Goal: Information Seeking & Learning: Learn about a topic

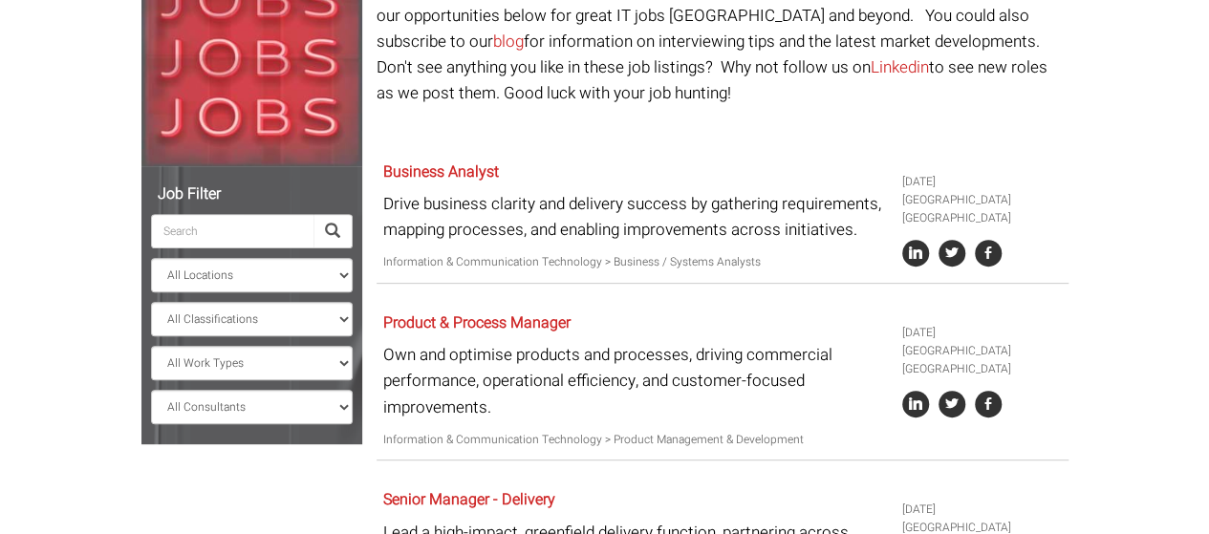
scroll to position [264, 0]
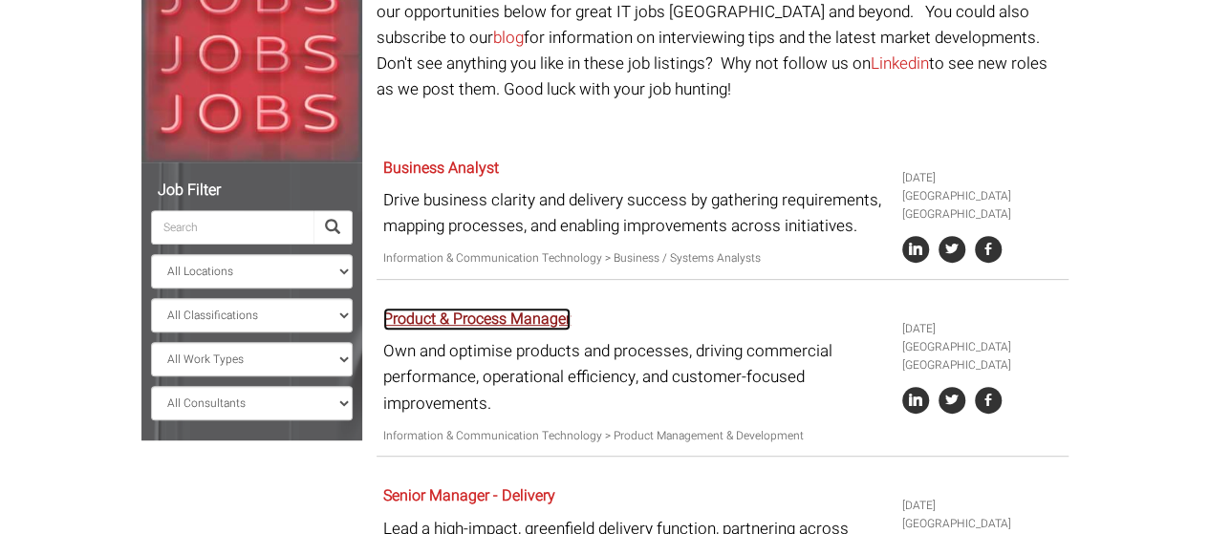
click at [451, 319] on link "Product & Process Manager" at bounding box center [476, 319] width 187 height 23
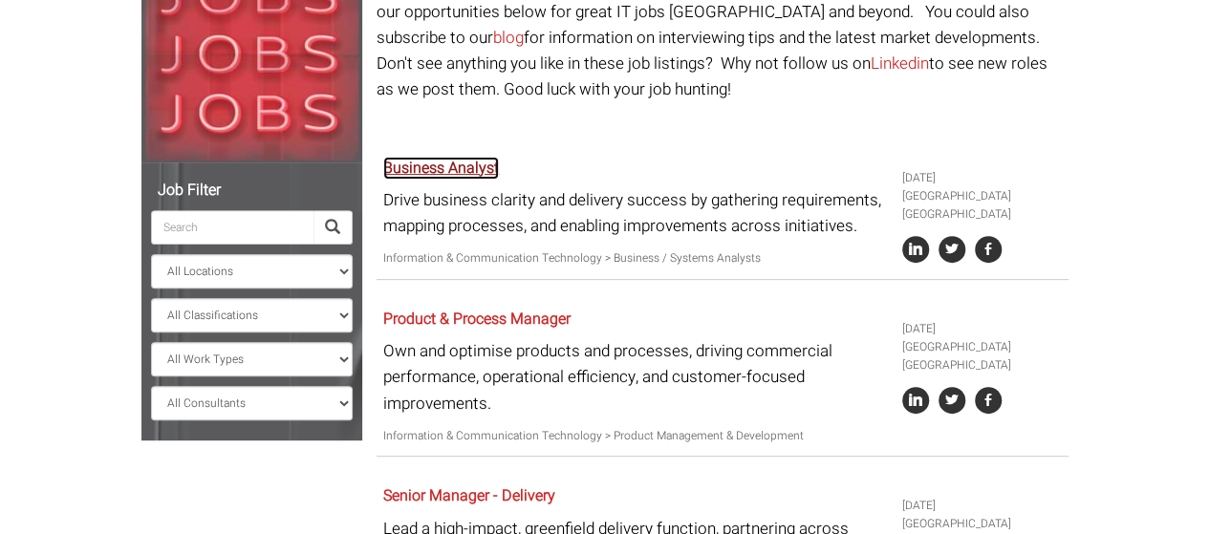
click at [468, 167] on link "Business Analyst" at bounding box center [441, 168] width 116 height 23
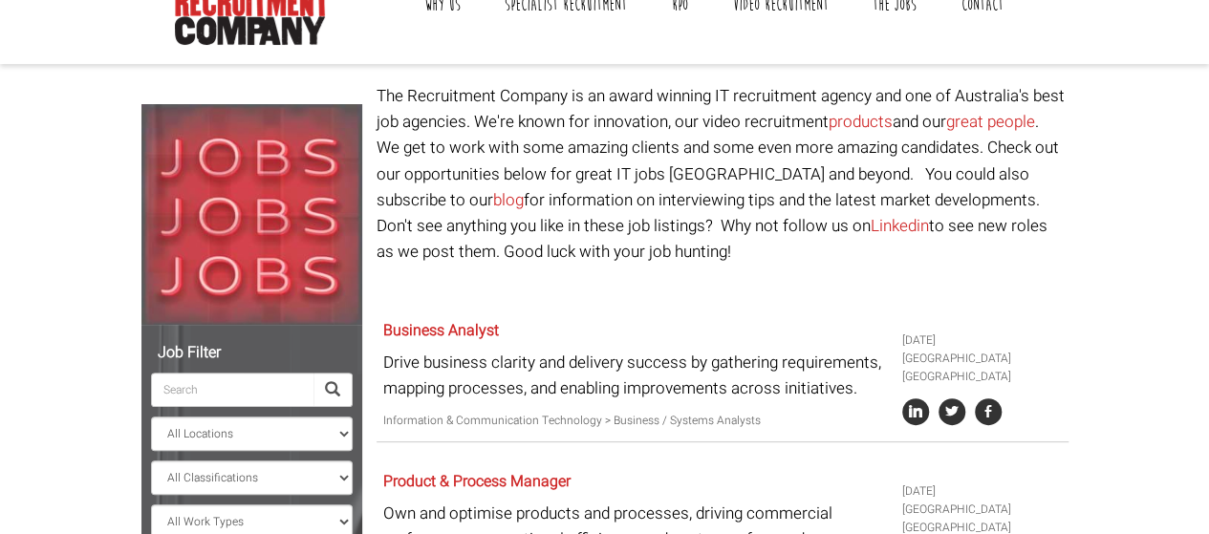
scroll to position [100, 0]
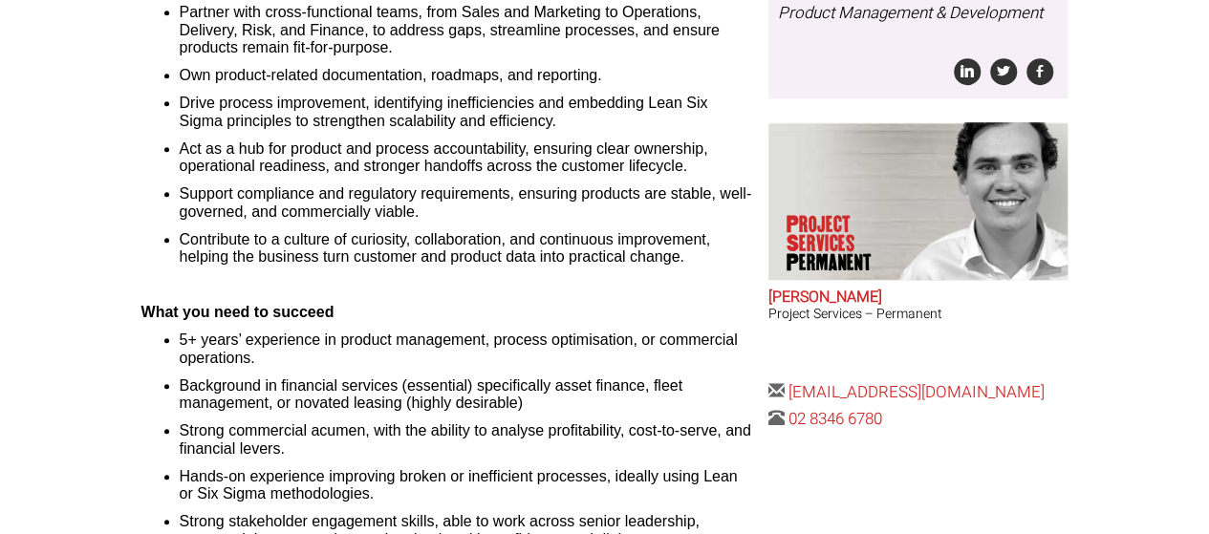
scroll to position [592, 0]
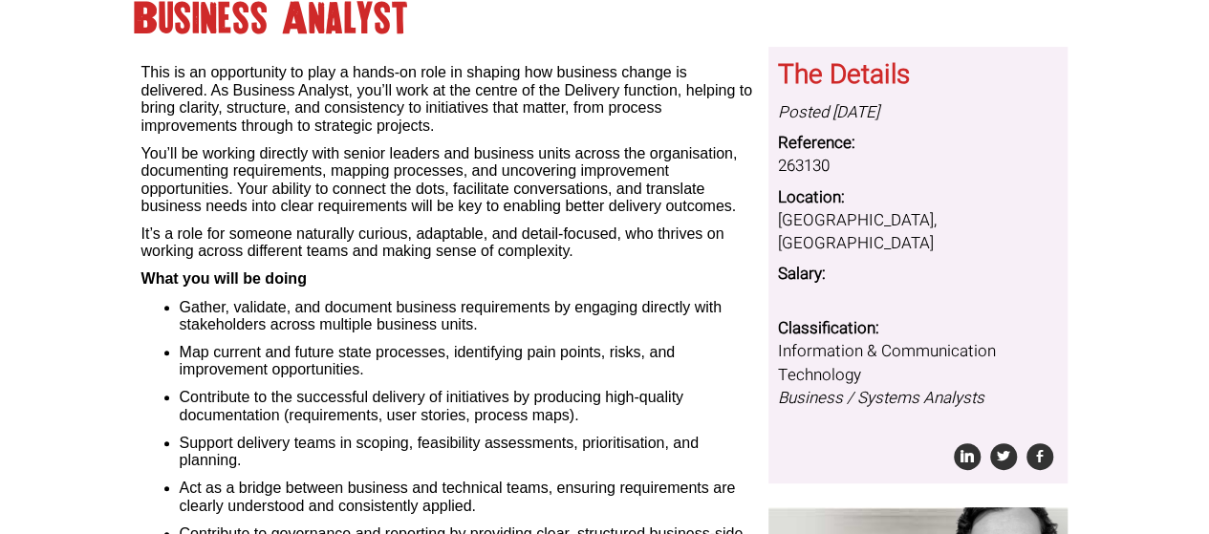
scroll to position [203, 0]
